Goal: Navigation & Orientation: Understand site structure

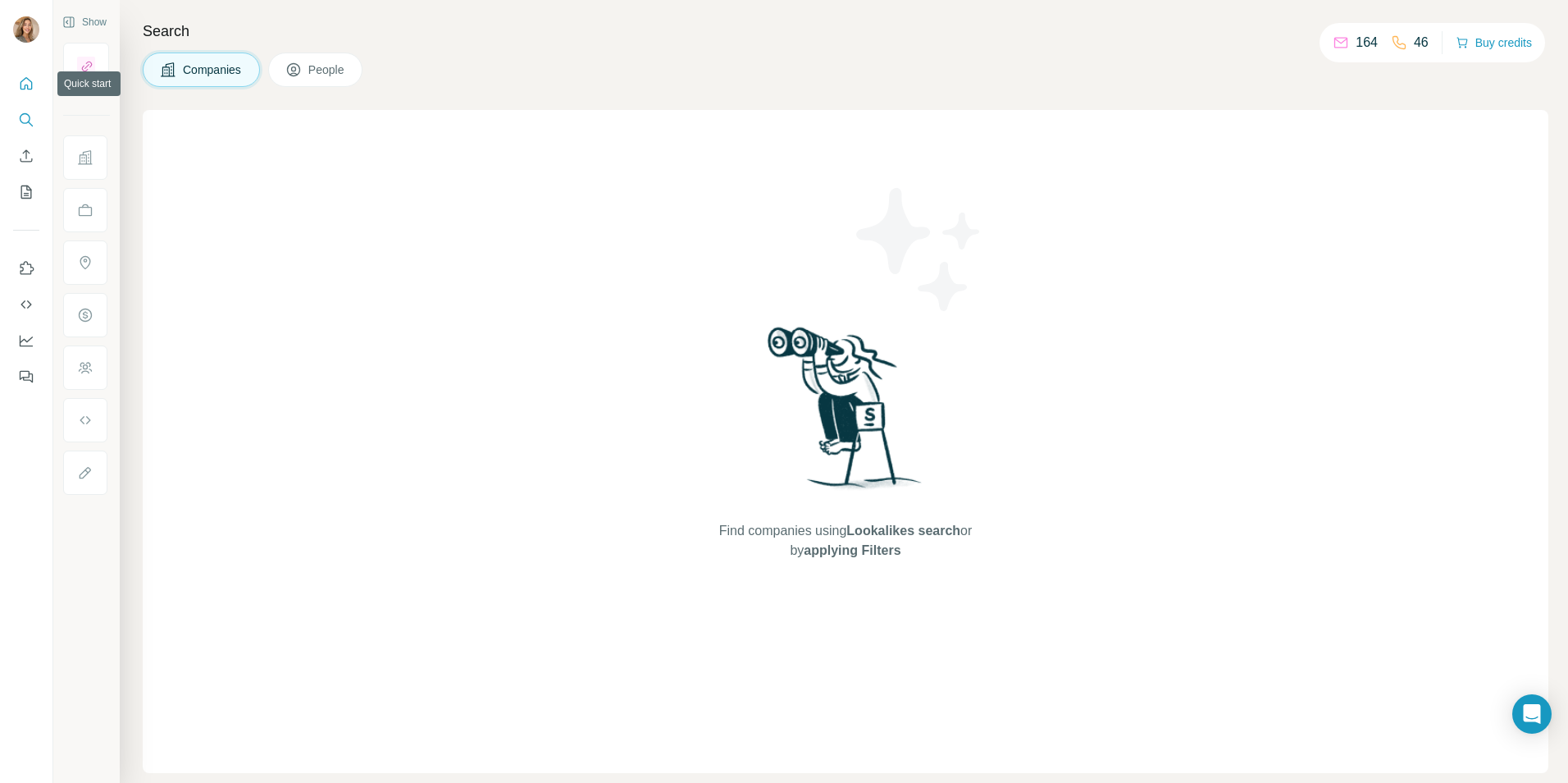
click at [28, 85] on icon "Quick start" at bounding box center [26, 83] width 12 height 12
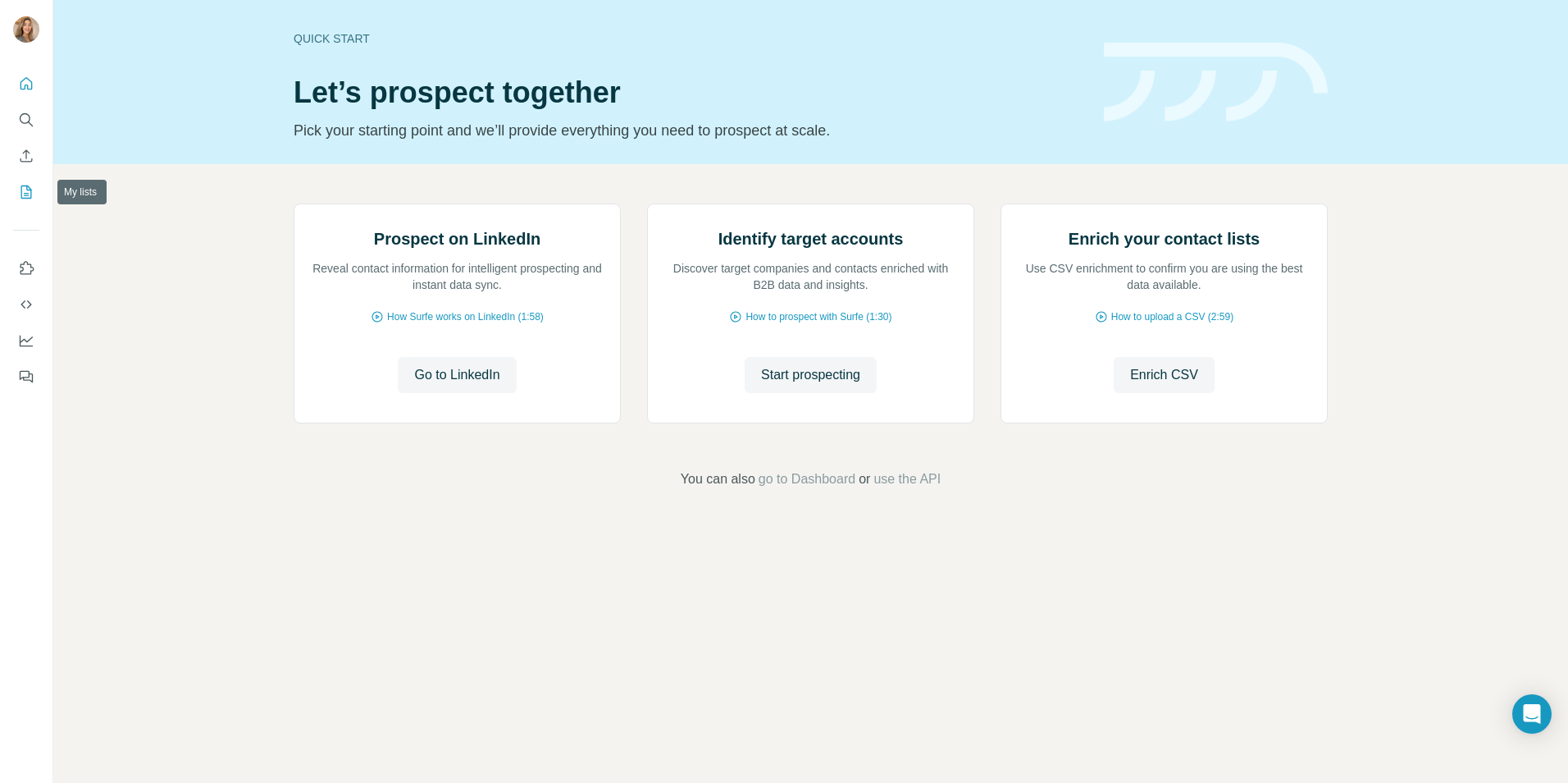
click at [23, 192] on icon "My lists" at bounding box center [25, 191] width 16 height 16
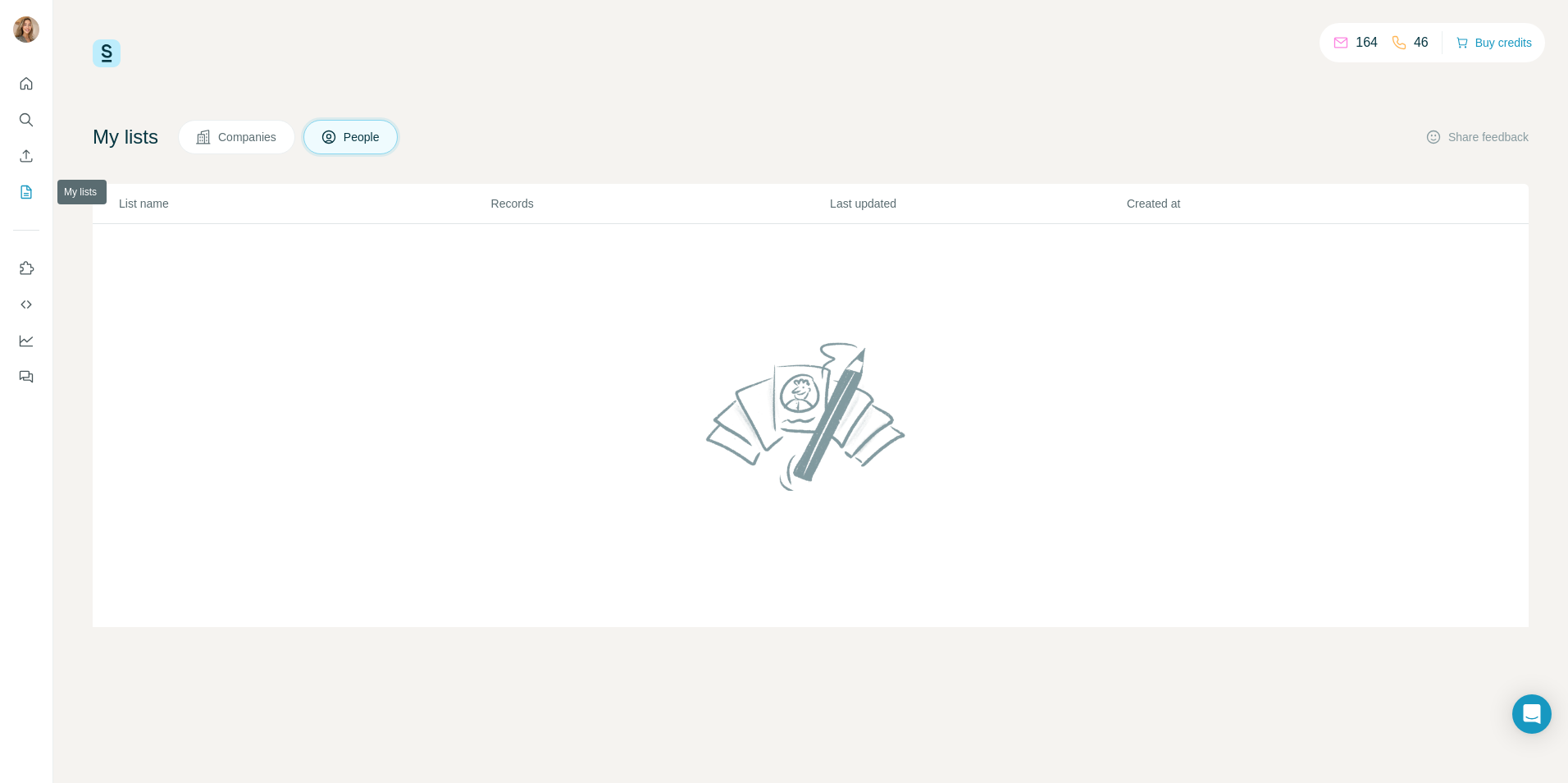
click at [35, 189] on button "My lists" at bounding box center [26, 191] width 26 height 29
click at [33, 273] on icon "Use Surfe on LinkedIn" at bounding box center [25, 267] width 16 height 16
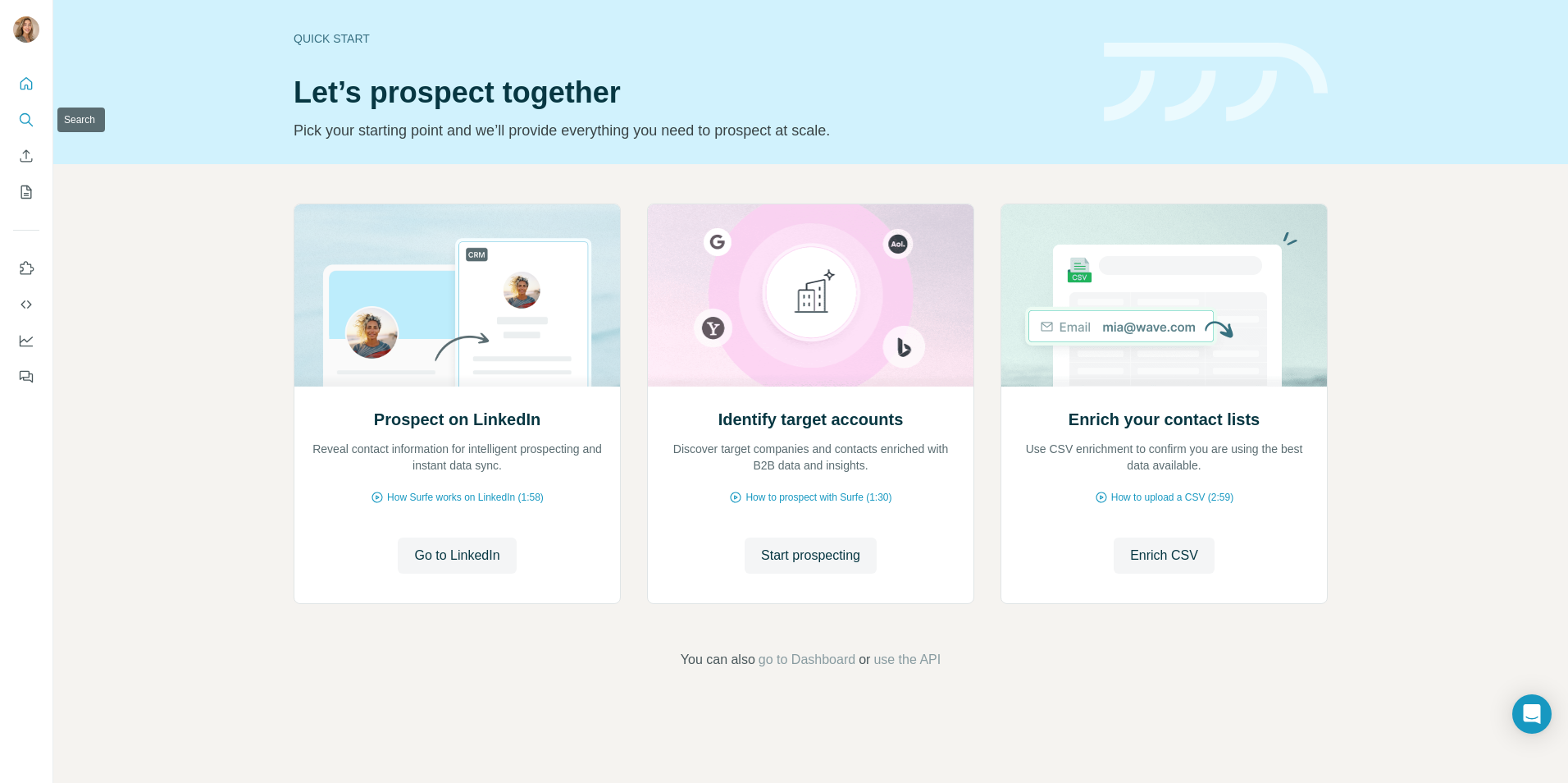
click at [16, 121] on button "Search" at bounding box center [26, 119] width 26 height 29
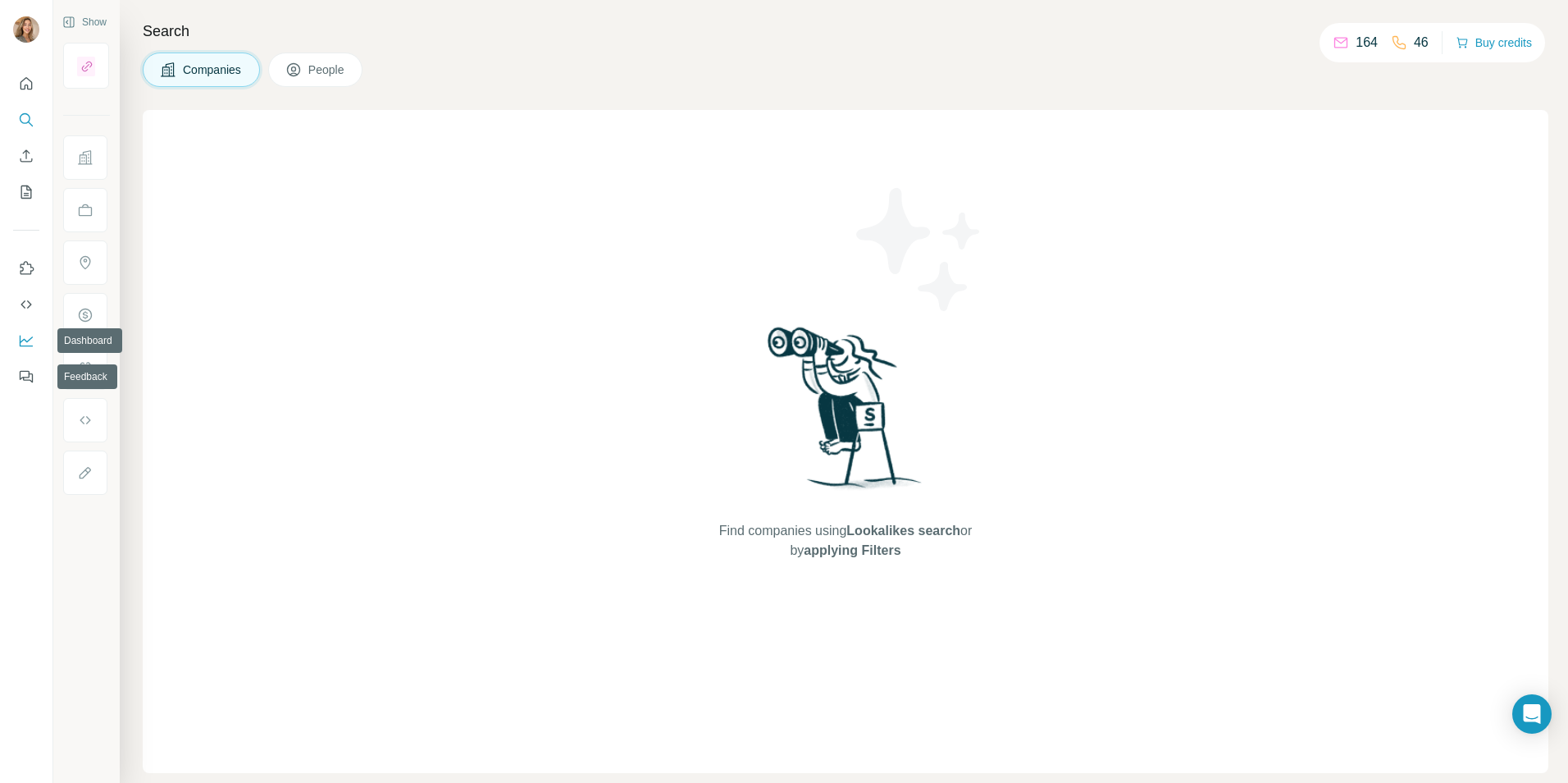
click at [21, 334] on icon "Dashboard" at bounding box center [25, 339] width 16 height 16
